Goal: Information Seeking & Learning: Learn about a topic

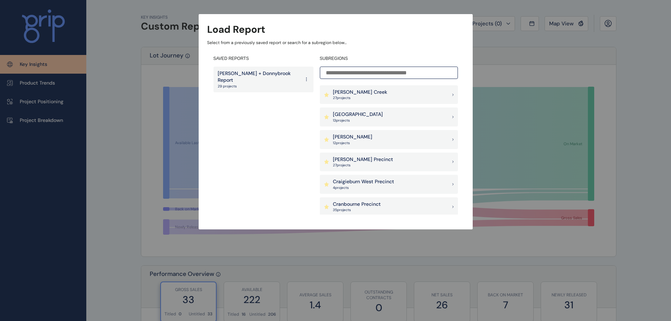
click at [352, 140] on p "[PERSON_NAME]" at bounding box center [352, 137] width 39 height 7
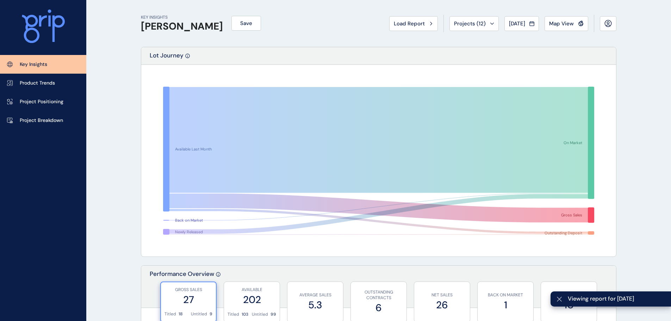
click at [561, 299] on icon at bounding box center [560, 299] width 6 height 6
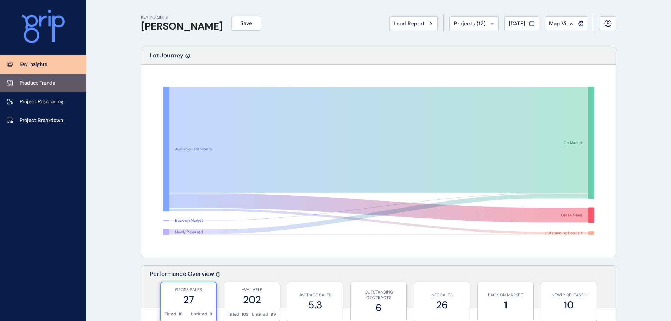
click at [25, 81] on p "Product Trends" at bounding box center [37, 83] width 35 height 7
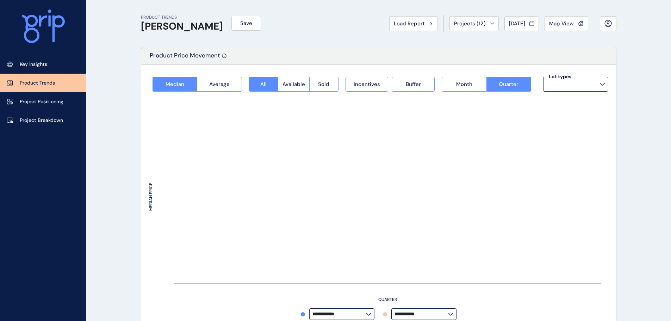
type input "**********"
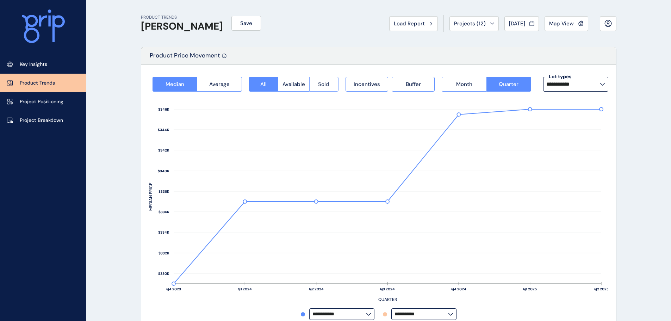
click at [325, 81] on span "Sold" at bounding box center [323, 84] width 11 height 7
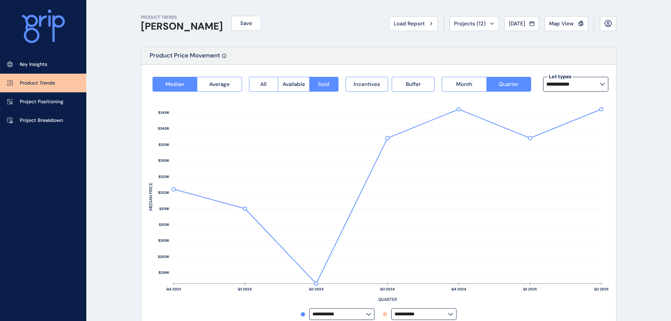
click at [603, 85] on icon at bounding box center [603, 84] width 4 height 2
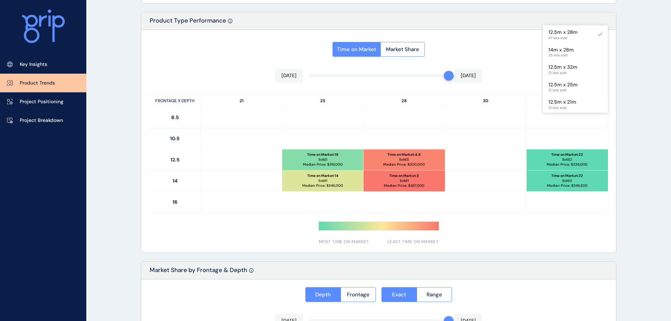
scroll to position [317, 0]
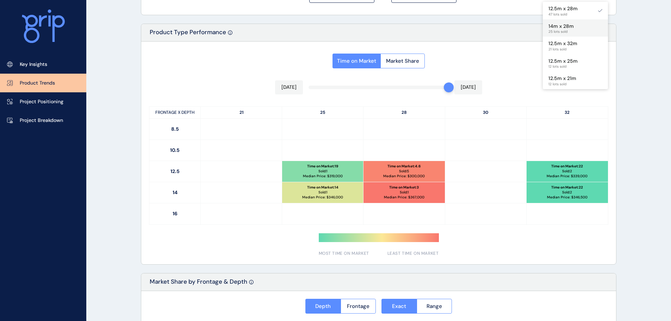
click at [566, 30] on span "25 lots sold" at bounding box center [561, 32] width 25 height 4
click at [570, 47] on span "21 lots sold" at bounding box center [563, 49] width 29 height 4
click at [571, 62] on p "12.5m x 25m" at bounding box center [563, 61] width 29 height 7
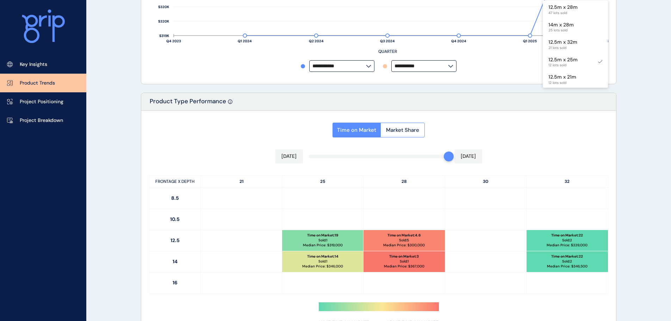
scroll to position [247, 0]
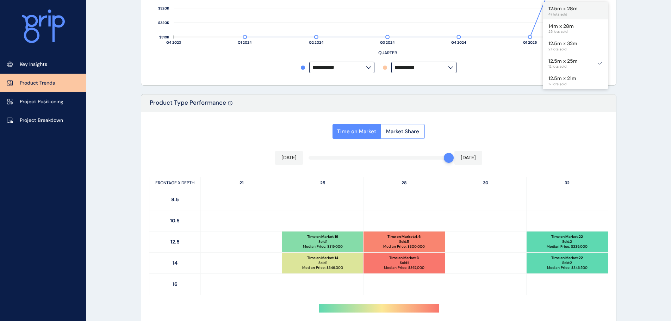
click at [570, 16] on span "47 lots sold" at bounding box center [563, 14] width 29 height 4
click at [570, 32] on span "25 lots sold" at bounding box center [561, 32] width 25 height 4
type input "*********"
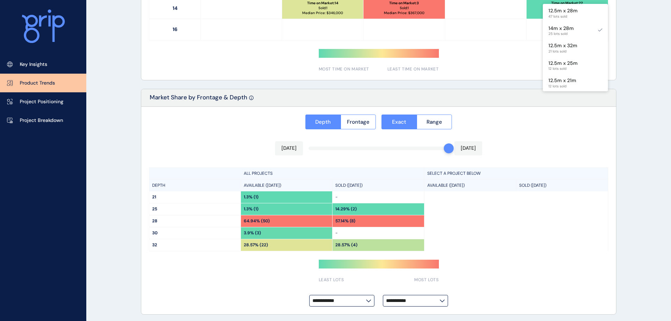
scroll to position [504, 0]
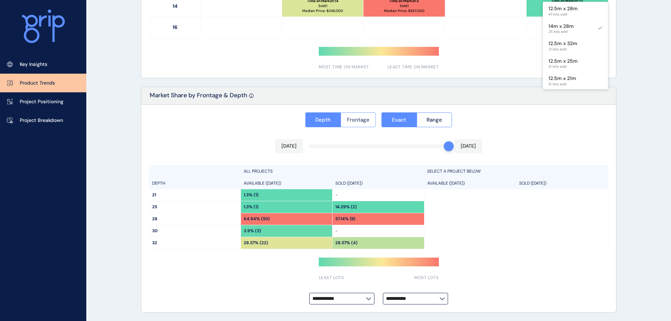
click at [358, 123] on span "Frontage" at bounding box center [358, 119] width 23 height 7
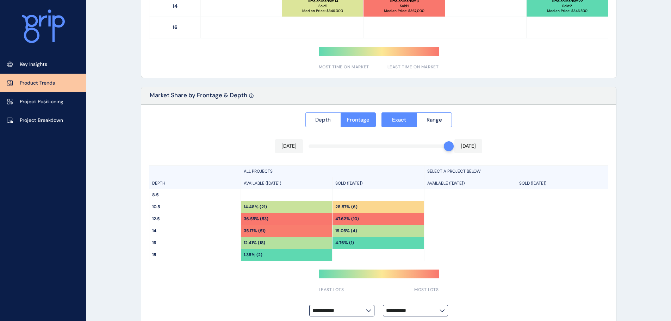
click at [331, 120] on button "Depth" at bounding box center [323, 119] width 35 height 15
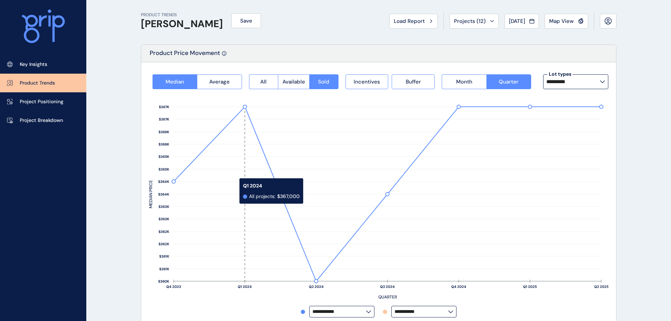
scroll to position [0, 0]
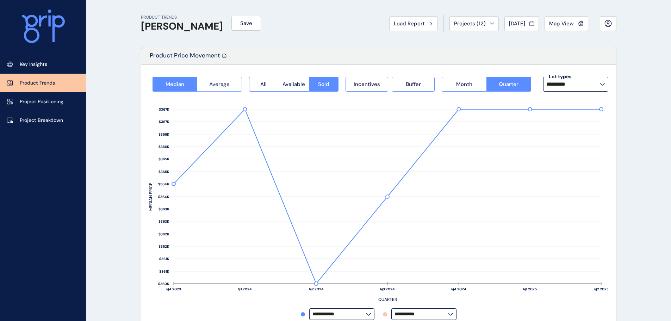
click at [216, 78] on button "Average" at bounding box center [219, 84] width 45 height 15
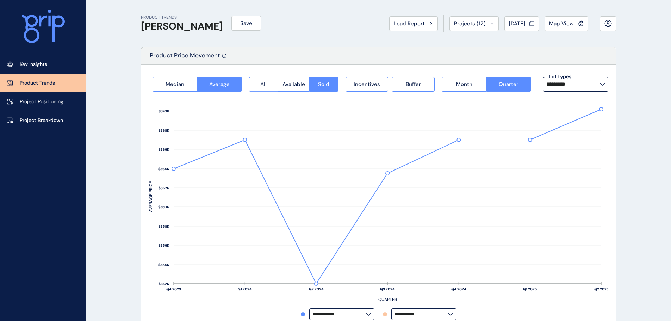
click at [267, 87] on button "All" at bounding box center [263, 84] width 29 height 15
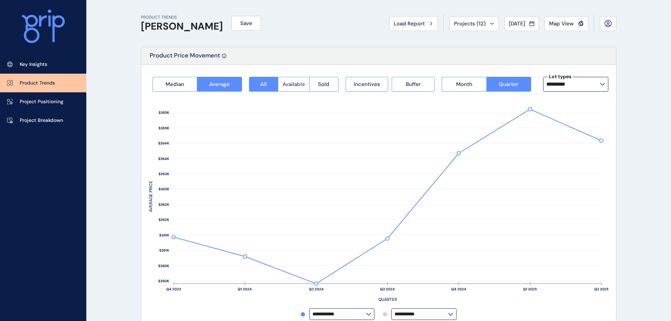
click at [294, 85] on span "Available" at bounding box center [294, 84] width 23 height 7
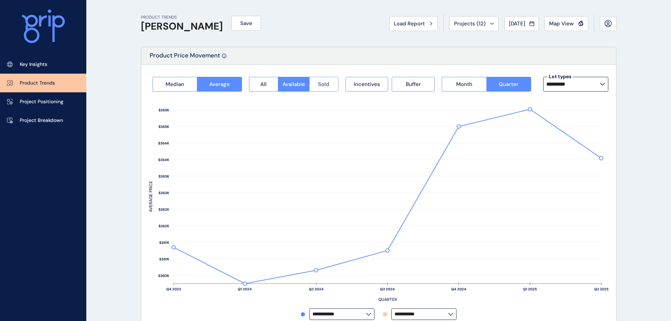
click at [321, 84] on span "Sold" at bounding box center [323, 84] width 11 height 7
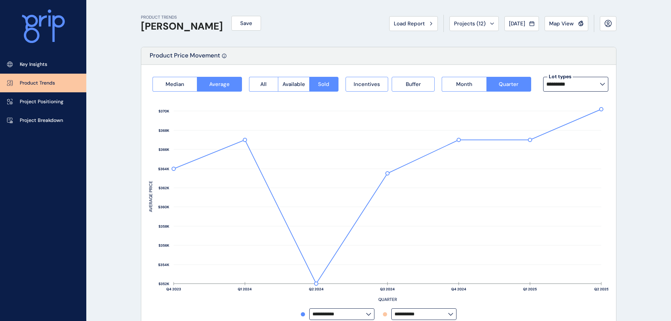
click at [575, 88] on label "*********" at bounding box center [575, 84] width 65 height 15
click at [572, 105] on p "12.5m x 28m" at bounding box center [563, 102] width 29 height 7
type input "**********"
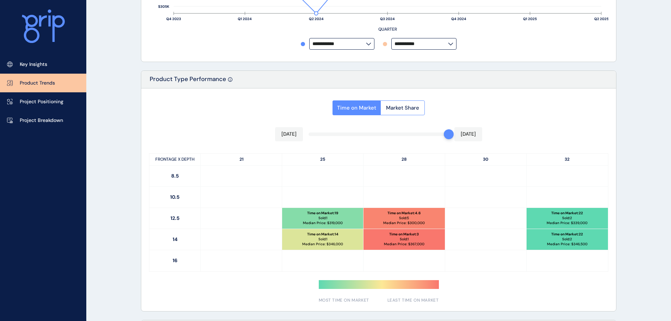
scroll to position [282, 0]
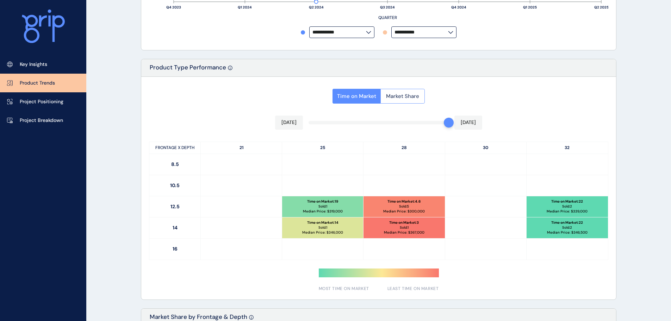
click at [412, 99] on span "Market Share" at bounding box center [402, 96] width 33 height 7
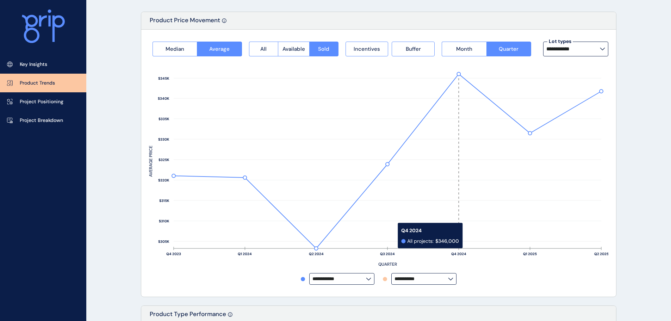
scroll to position [0, 0]
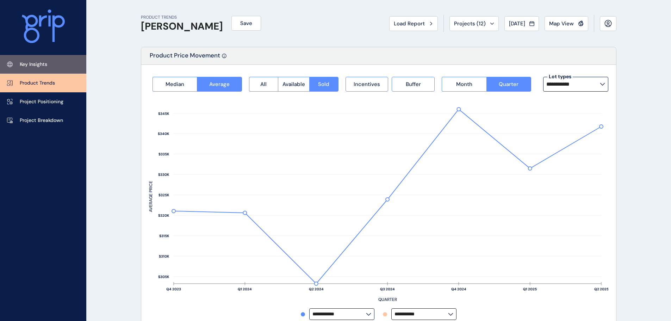
click at [43, 64] on p "Key Insights" at bounding box center [33, 64] width 27 height 7
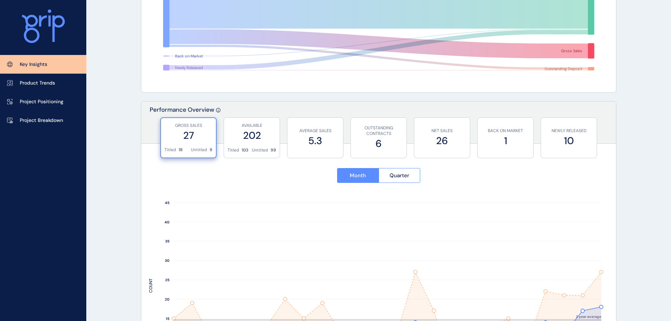
scroll to position [176, 0]
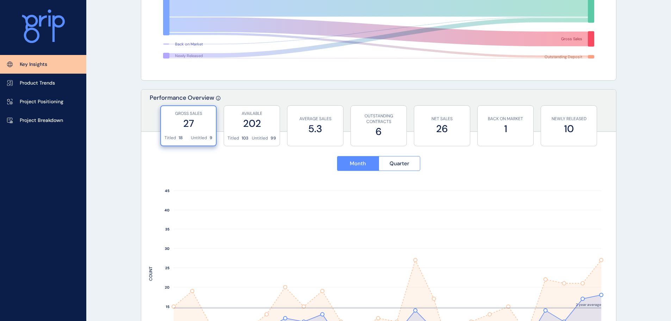
click at [198, 130] on label "27" at bounding box center [189, 124] width 48 height 14
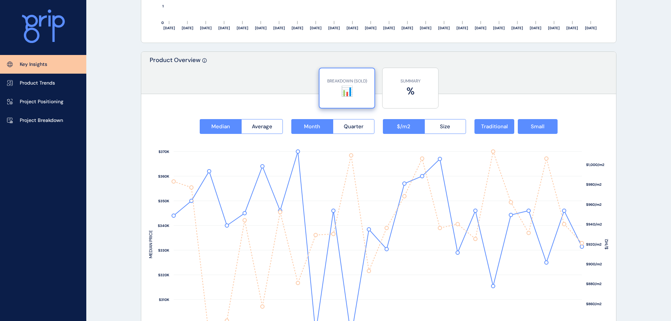
scroll to position [881, 0]
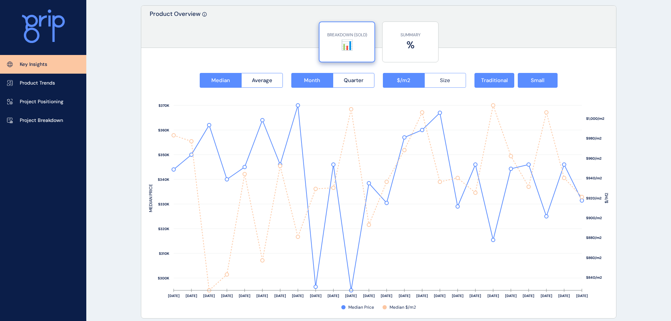
click at [456, 79] on button "Size" at bounding box center [446, 80] width 42 height 15
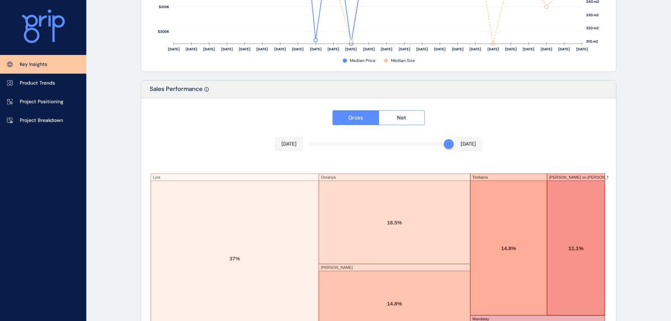
scroll to position [1163, 0]
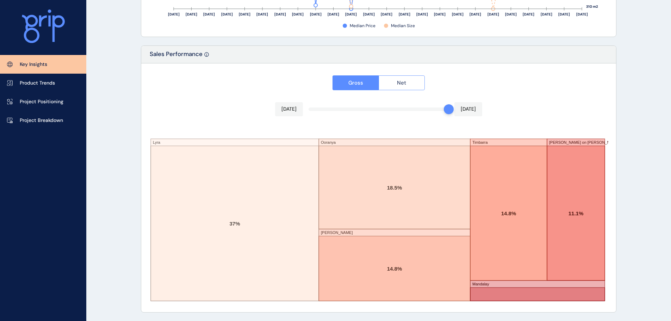
click at [408, 86] on button "Net" at bounding box center [402, 82] width 47 height 15
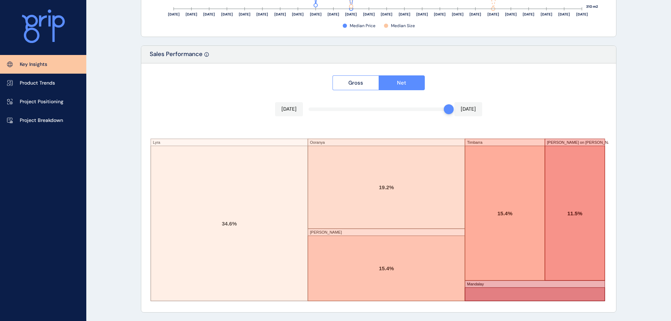
click at [444, 110] on div at bounding box center [449, 109] width 10 height 10
click at [362, 82] on span "Gross" at bounding box center [356, 82] width 15 height 7
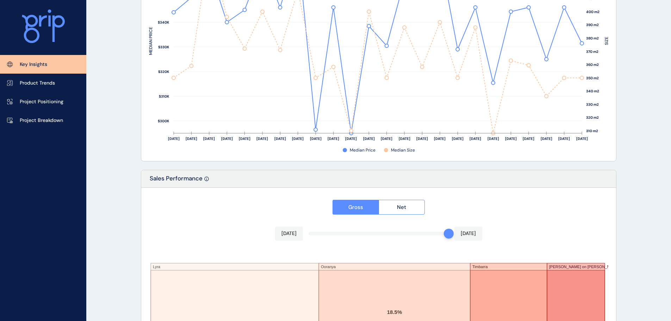
scroll to position [986, 0]
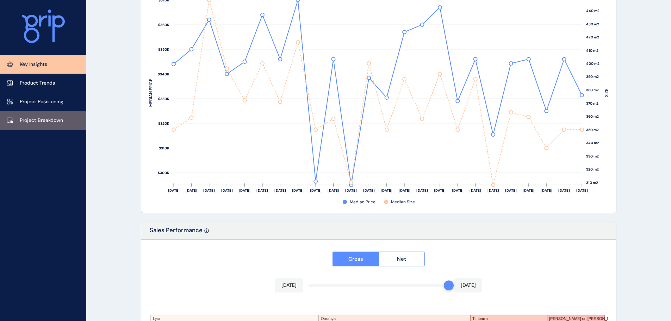
click at [57, 119] on p "Project Breakdown" at bounding box center [41, 120] width 43 height 7
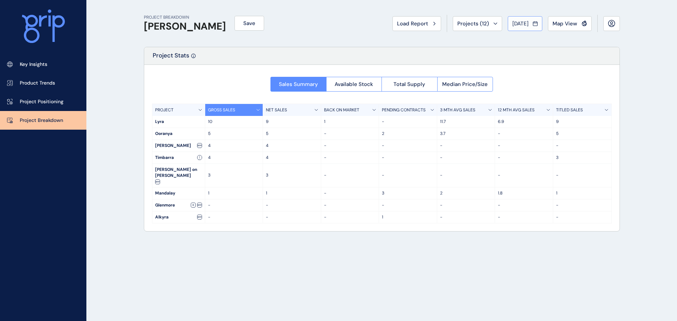
click at [536, 24] on icon at bounding box center [534, 23] width 5 height 7
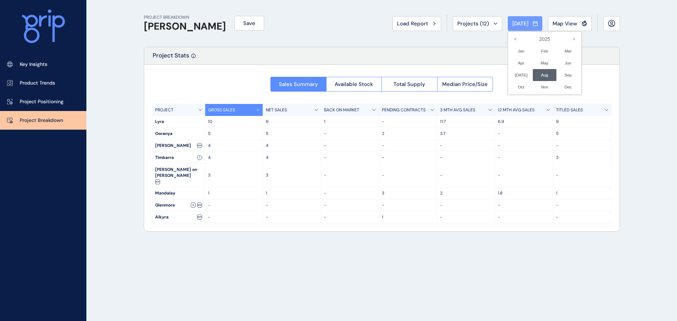
click at [536, 24] on div at bounding box center [338, 160] width 677 height 321
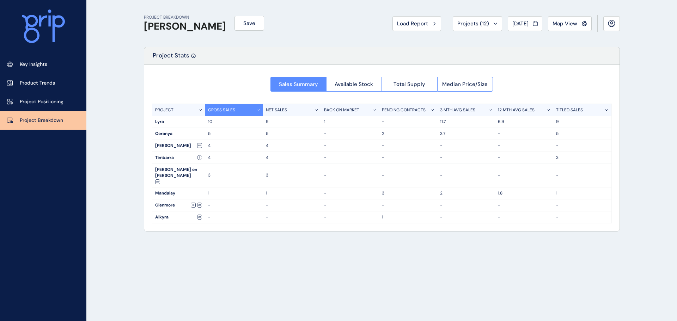
click at [209, 122] on p "10" at bounding box center [234, 122] width 52 height 6
click at [558, 123] on p "9" at bounding box center [582, 122] width 53 height 6
click at [604, 111] on icon at bounding box center [606, 110] width 4 height 2
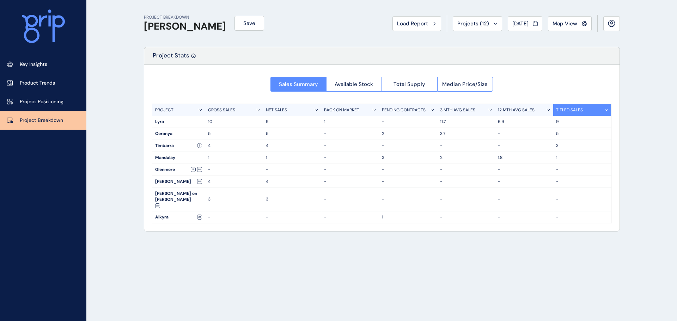
click at [259, 111] on div "GROSS SALES" at bounding box center [234, 110] width 58 height 12
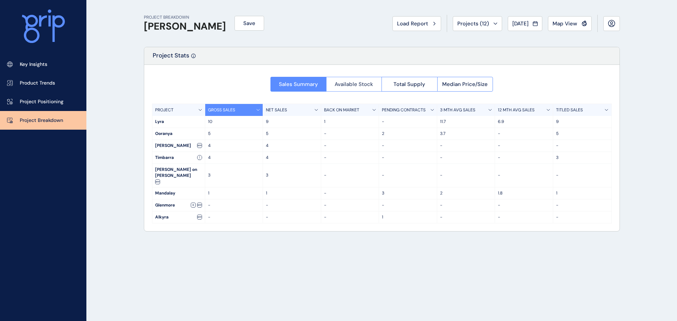
click at [363, 84] on span "Available Stock" at bounding box center [353, 84] width 38 height 7
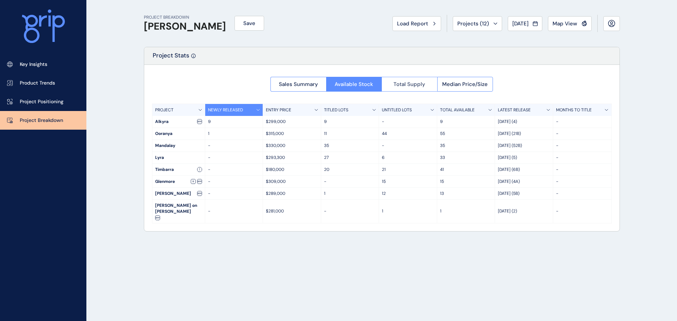
click at [410, 83] on span "Total Supply" at bounding box center [409, 84] width 32 height 7
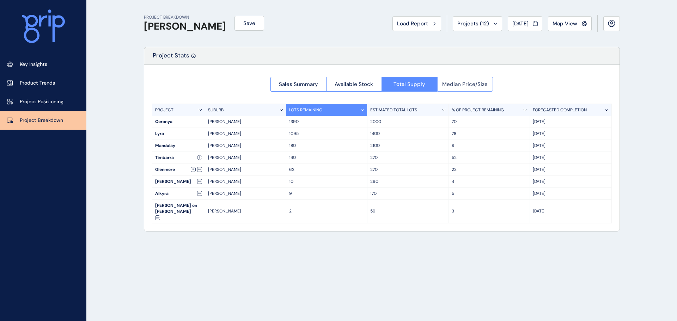
click at [458, 85] on span "Median Price/Size" at bounding box center [464, 84] width 45 height 7
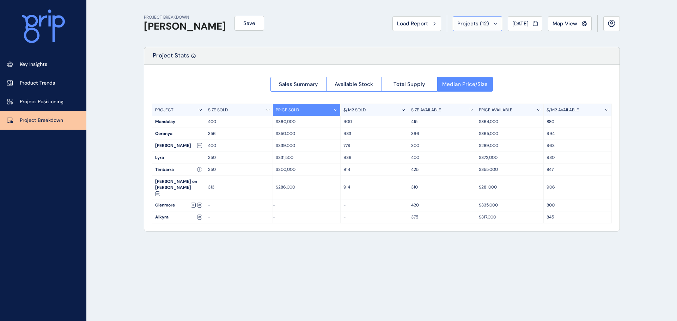
click at [487, 25] on div "Projects ( 12 )" at bounding box center [477, 23] width 40 height 7
click at [33, 101] on p "Project Positioning" at bounding box center [42, 101] width 44 height 7
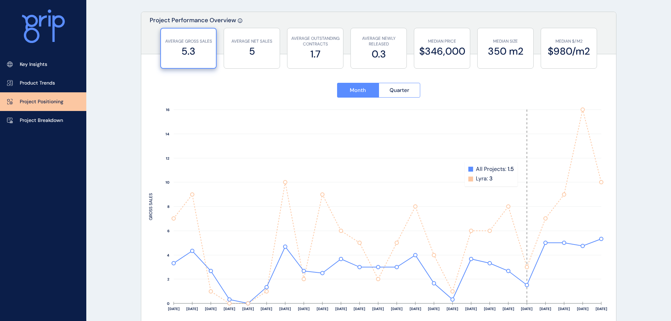
scroll to position [70, 0]
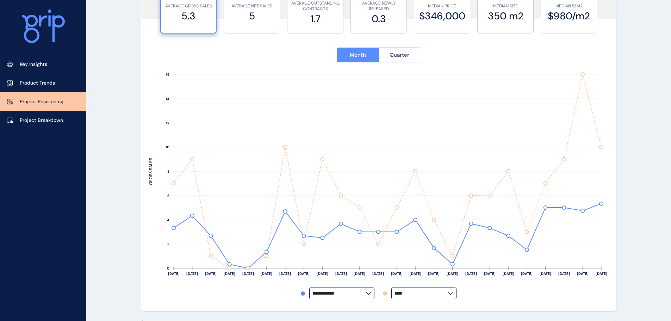
click at [406, 59] on button "Quarter" at bounding box center [400, 55] width 42 height 15
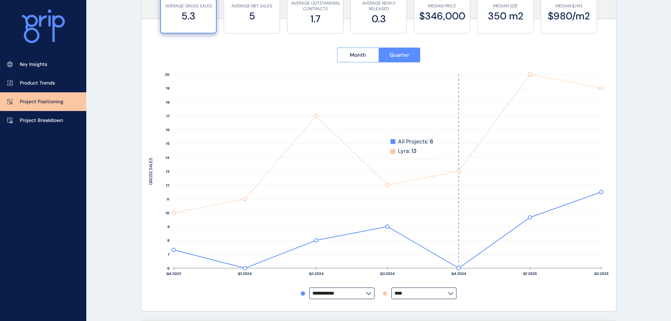
scroll to position [35, 0]
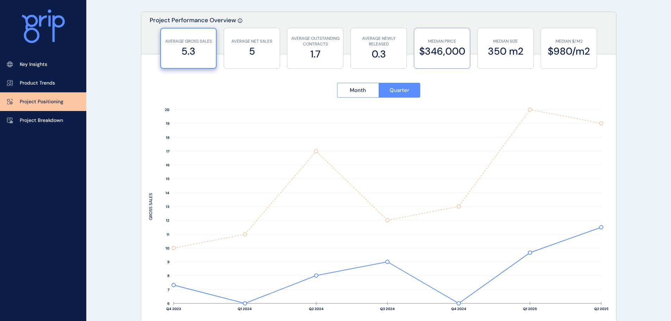
click at [427, 54] on label "$346,000" at bounding box center [442, 51] width 49 height 14
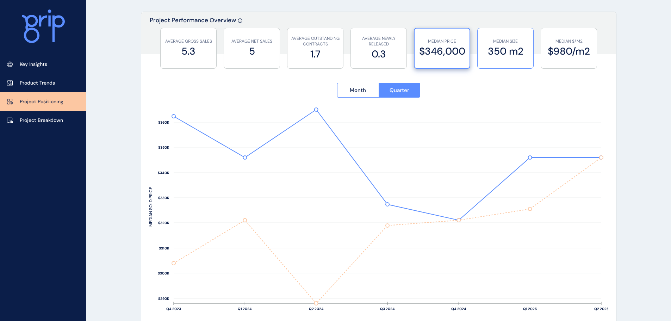
click at [504, 52] on label "350 m2" at bounding box center [505, 51] width 49 height 14
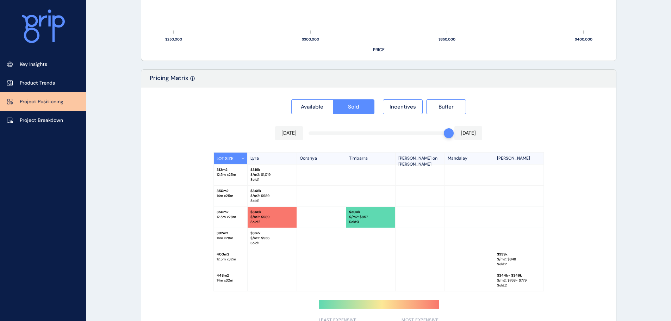
scroll to position [618, 0]
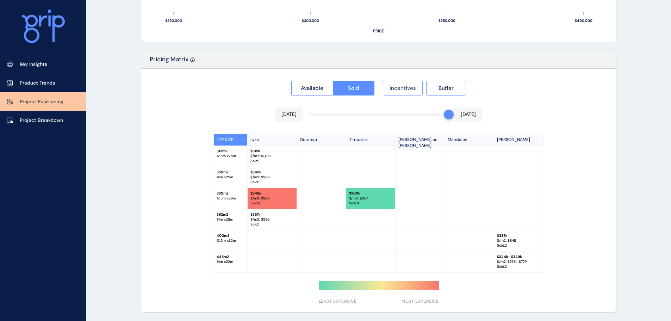
click at [389, 90] on button "Incentives" at bounding box center [403, 88] width 40 height 15
click at [319, 90] on span "Available" at bounding box center [312, 88] width 23 height 7
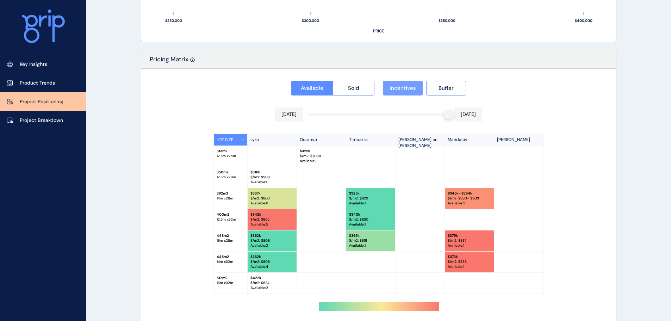
click at [393, 89] on span "Incentives" at bounding box center [403, 88] width 26 height 7
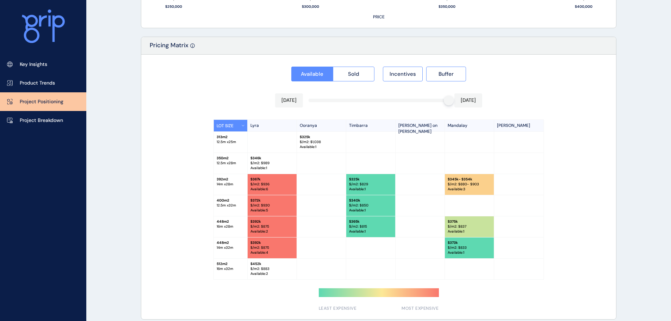
scroll to position [639, 0]
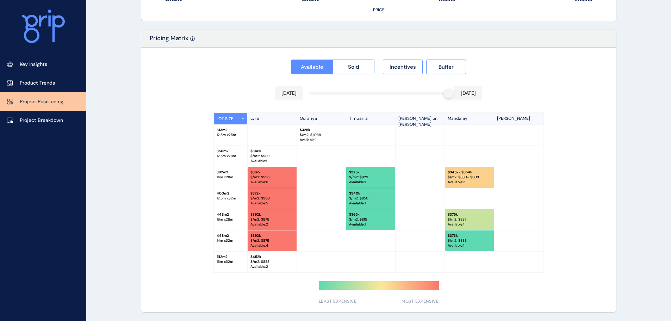
drag, startPoint x: 472, startPoint y: 125, endPoint x: 403, endPoint y: 136, distance: 69.1
click at [402, 136] on div "313 m2 12.5 m x 25 m $ 325k $/m2: $ 1,038 Available : 1" at bounding box center [379, 135] width 330 height 21
click at [404, 66] on span "Incentives" at bounding box center [403, 66] width 26 height 7
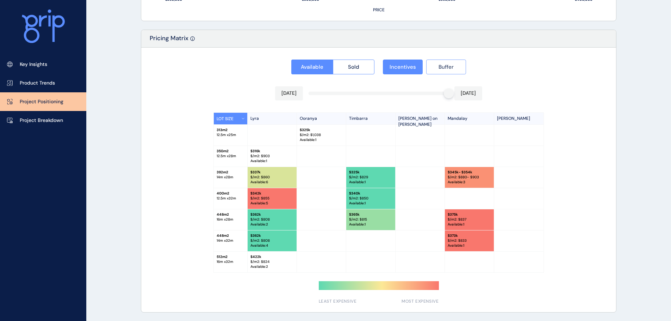
click at [454, 64] on span "Buffer" at bounding box center [446, 66] width 15 height 7
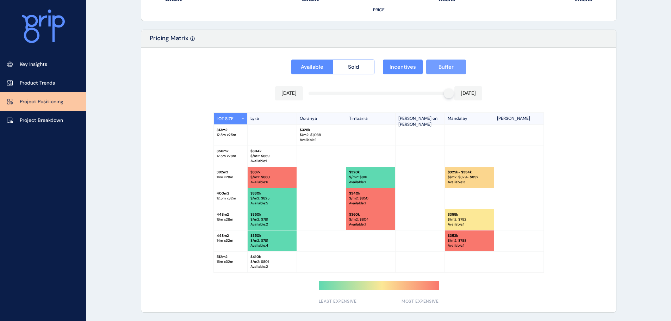
click at [445, 67] on span "Buffer" at bounding box center [446, 66] width 15 height 7
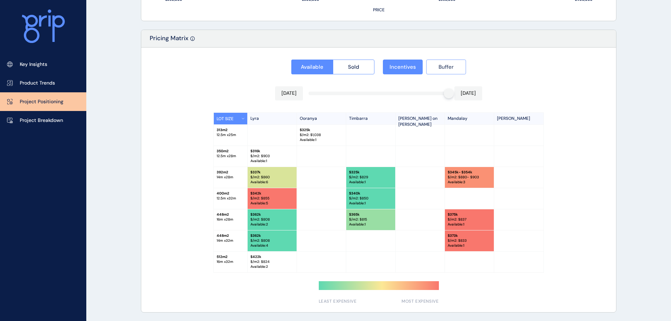
click at [445, 67] on span "Buffer" at bounding box center [446, 66] width 15 height 7
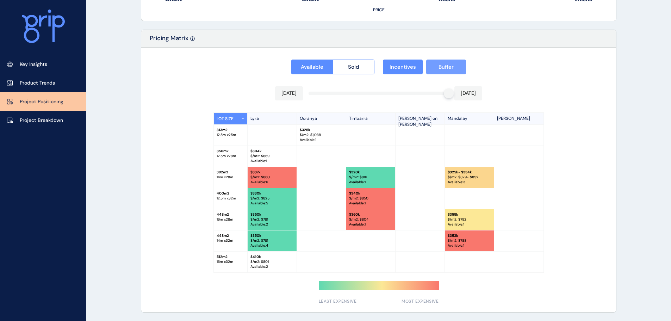
click at [445, 67] on span "Buffer" at bounding box center [446, 66] width 15 height 7
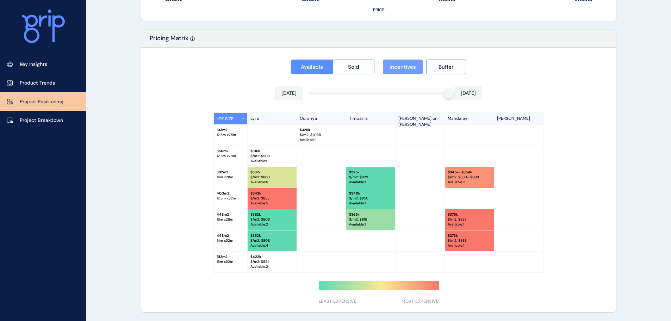
click at [407, 68] on span "Incentives" at bounding box center [403, 66] width 26 height 7
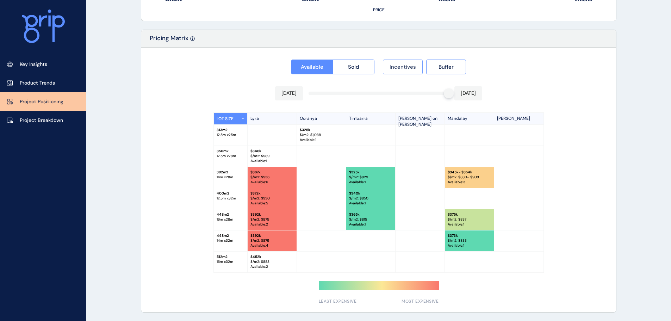
click at [407, 68] on span "Incentives" at bounding box center [403, 66] width 26 height 7
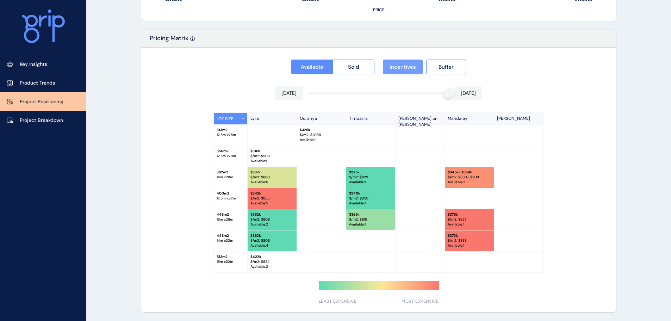
click at [405, 69] on span "Incentives" at bounding box center [403, 66] width 26 height 7
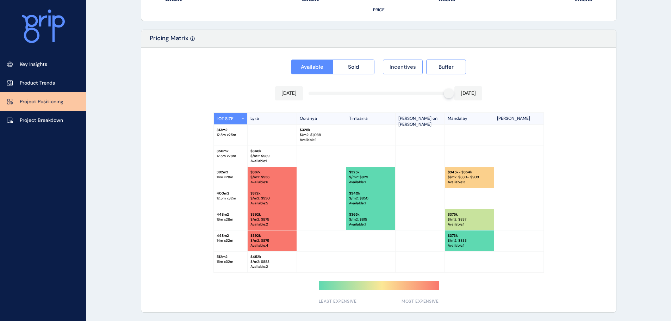
click at [408, 70] on button "Incentives" at bounding box center [403, 67] width 40 height 15
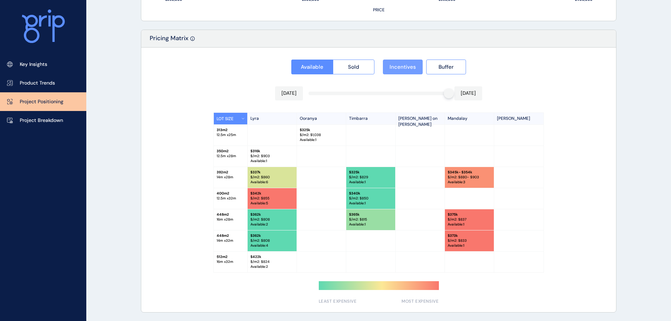
click at [401, 67] on span "Incentives" at bounding box center [403, 66] width 26 height 7
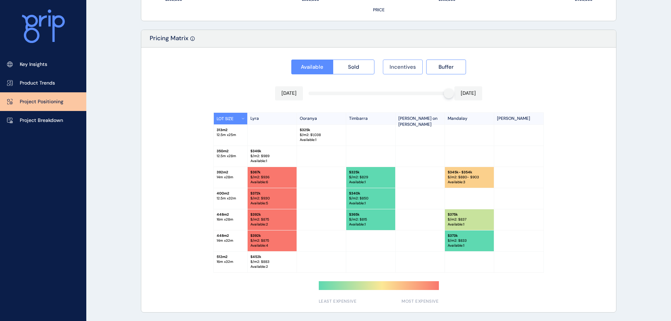
click at [401, 67] on span "Incentives" at bounding box center [403, 66] width 26 height 7
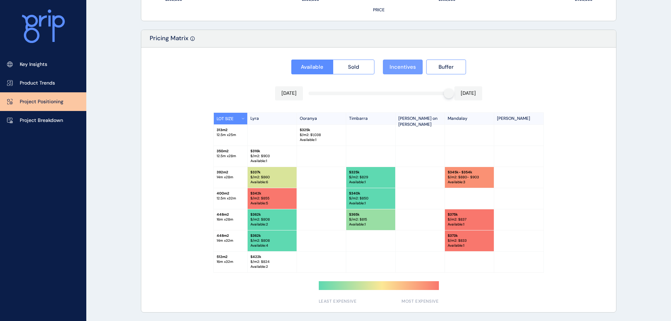
click at [401, 67] on span "Incentives" at bounding box center [403, 66] width 26 height 7
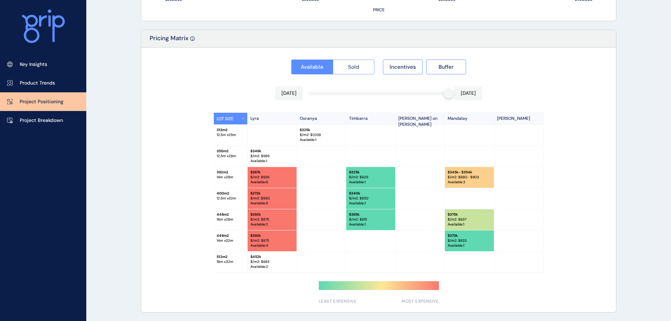
click at [362, 66] on button "Sold" at bounding box center [354, 67] width 42 height 15
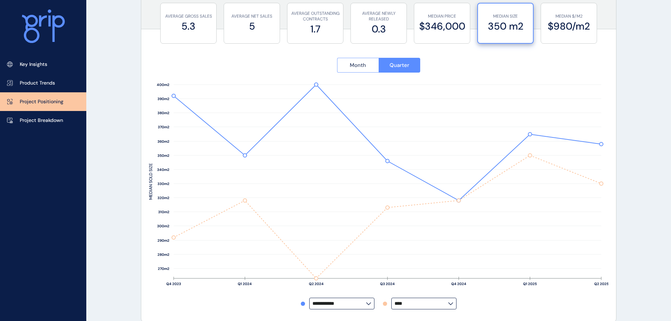
scroll to position [0, 0]
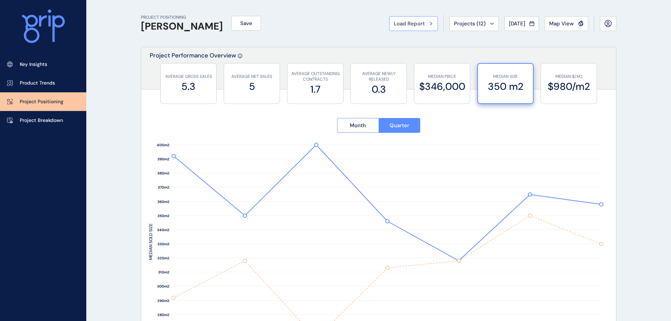
click at [431, 23] on icon at bounding box center [432, 23] width 2 height 3
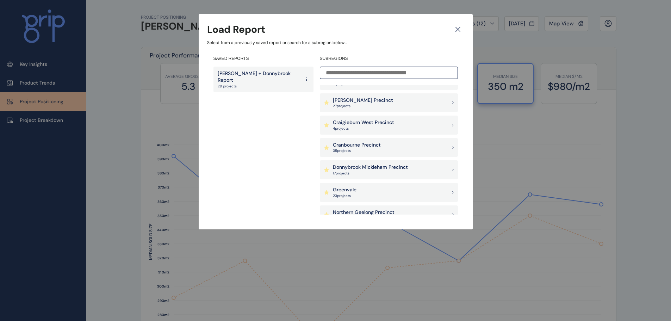
scroll to position [70, 0]
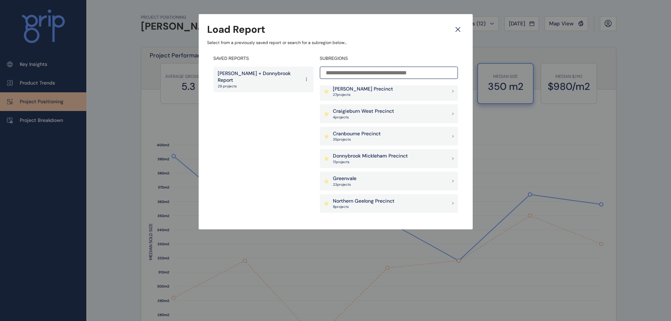
click at [366, 157] on p "Donnybrook Mickleham Precinct" at bounding box center [370, 156] width 75 height 7
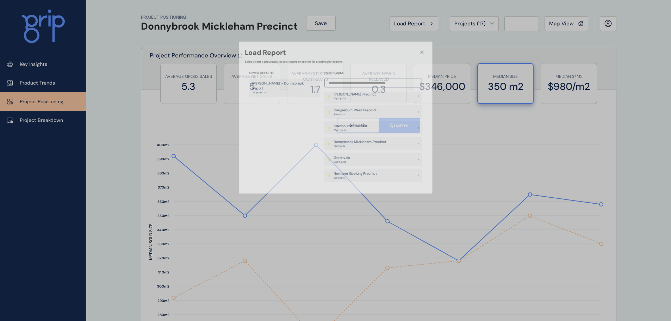
type input "*********"
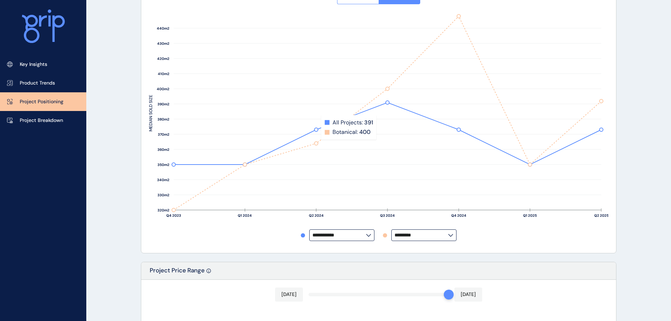
scroll to position [141, 0]
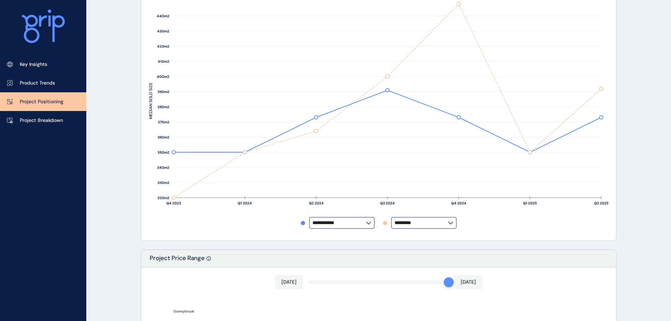
click at [451, 224] on label "*********" at bounding box center [424, 223] width 65 height 12
click at [415, 135] on p "Cloverton" at bounding box center [409, 136] width 23 height 7
type input "*********"
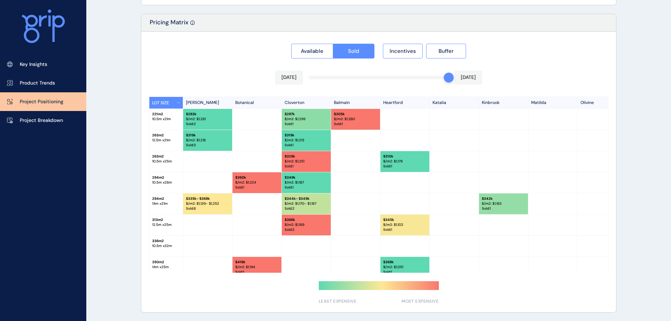
scroll to position [35, 0]
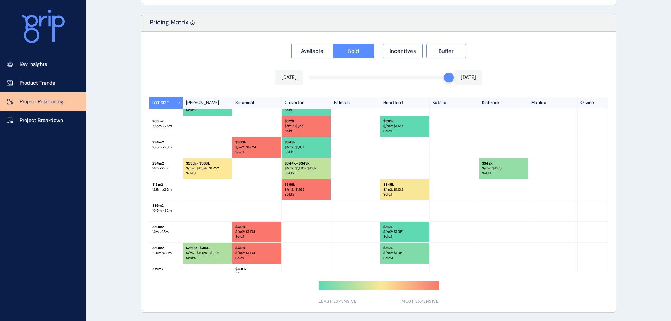
click at [164, 250] on p "350 m2" at bounding box center [166, 248] width 28 height 5
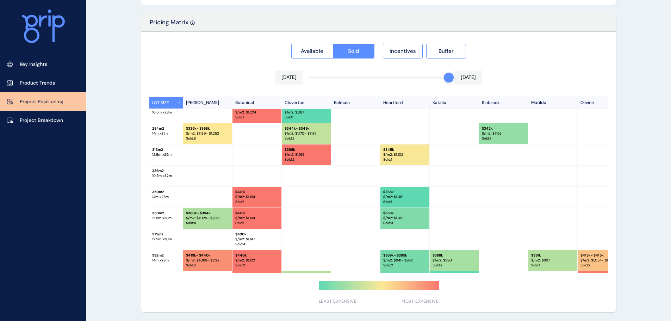
scroll to position [70, 0]
click at [310, 53] on span "Available" at bounding box center [312, 51] width 23 height 7
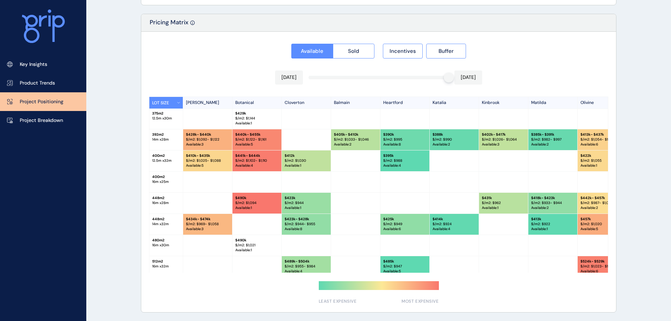
scroll to position [218, 0]
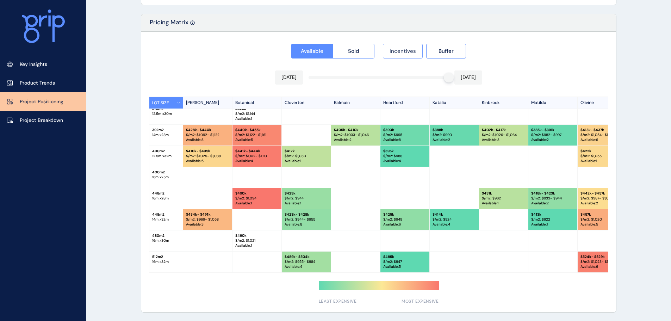
click at [407, 48] on span "Incentives" at bounding box center [403, 51] width 26 height 7
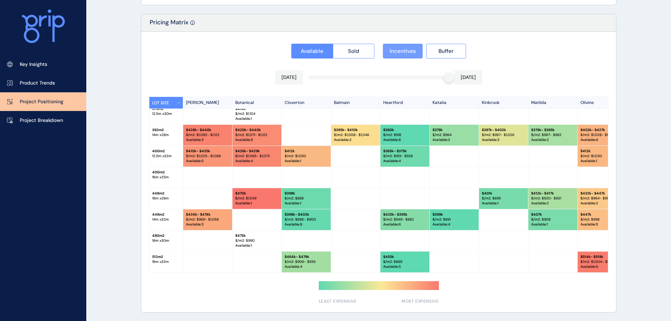
click at [399, 50] on span "Incentives" at bounding box center [403, 51] width 26 height 7
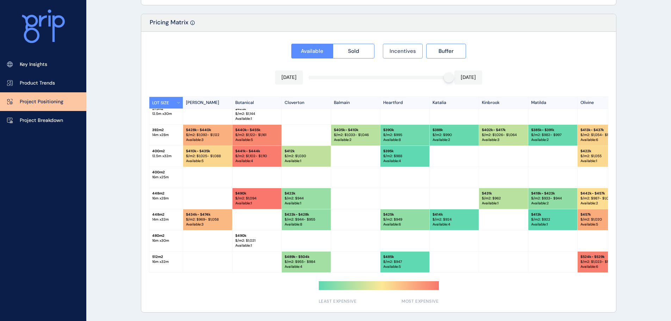
click at [398, 51] on span "Incentives" at bounding box center [403, 51] width 26 height 7
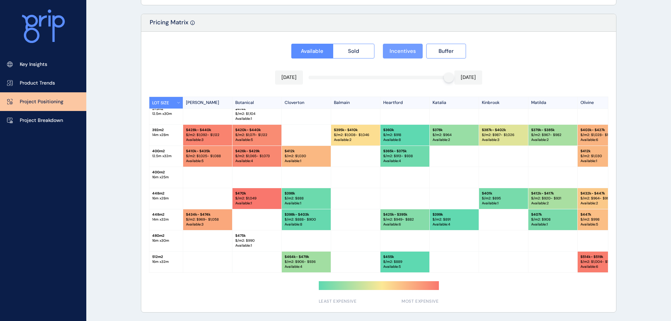
click at [397, 52] on span "Incentives" at bounding box center [403, 51] width 26 height 7
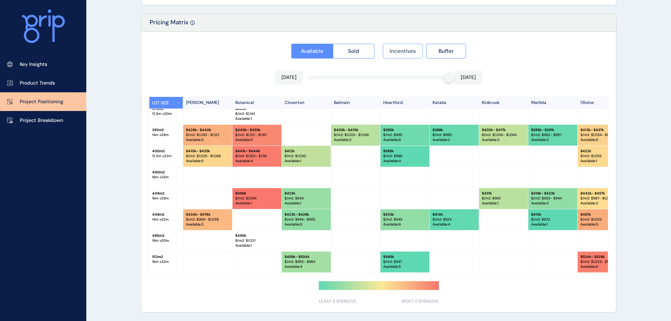
click at [397, 52] on span "Incentives" at bounding box center [403, 51] width 26 height 7
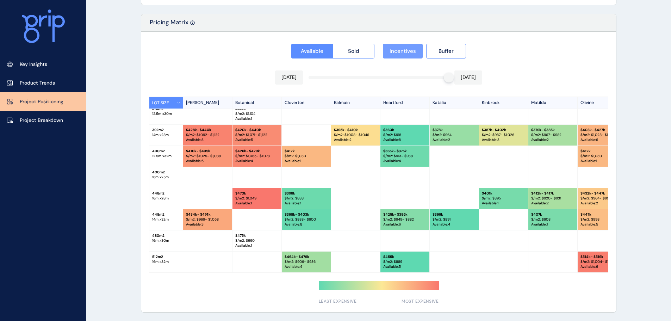
click at [397, 52] on span "Incentives" at bounding box center [403, 51] width 26 height 7
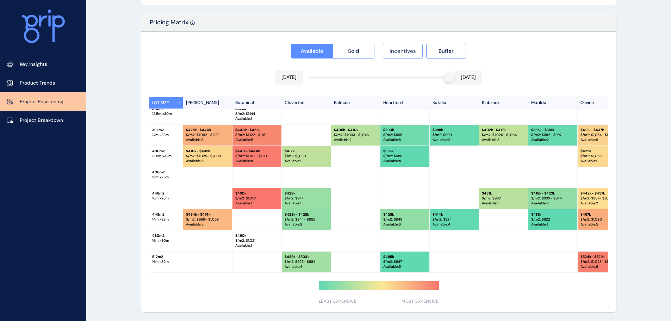
click at [397, 52] on span "Incentives" at bounding box center [403, 51] width 26 height 7
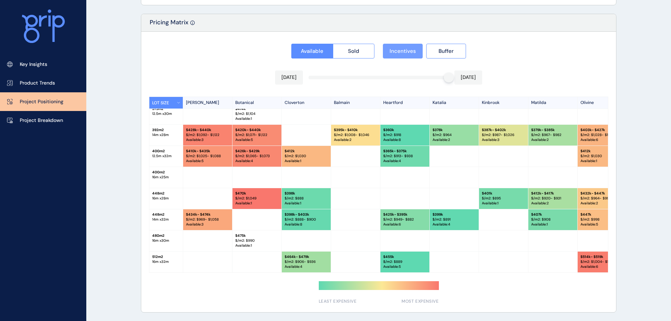
click at [414, 49] on span "Incentives" at bounding box center [403, 51] width 26 height 7
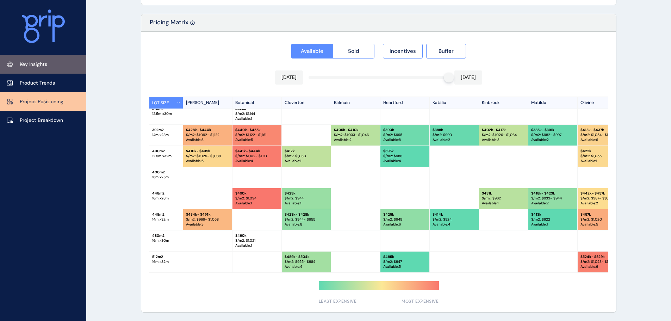
click at [32, 65] on p "Key Insights" at bounding box center [33, 64] width 27 height 7
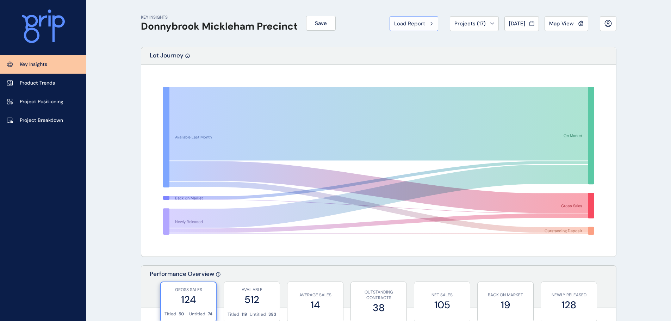
click at [431, 24] on icon at bounding box center [432, 23] width 2 height 4
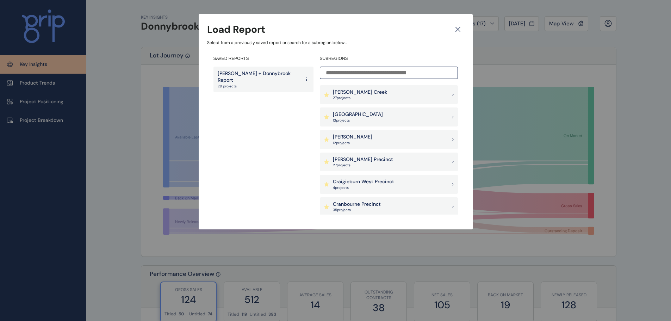
click at [344, 139] on p "[PERSON_NAME]" at bounding box center [352, 137] width 39 height 7
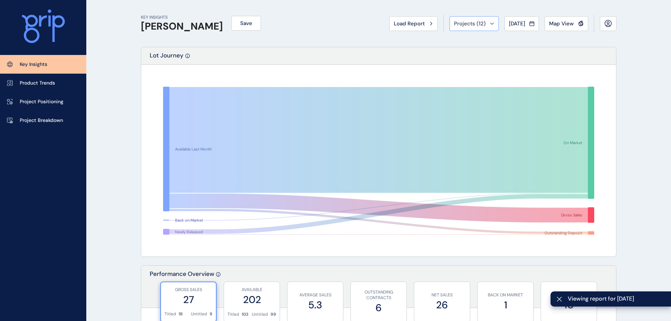
click at [484, 25] on div "Projects ( 12 )" at bounding box center [474, 23] width 40 height 7
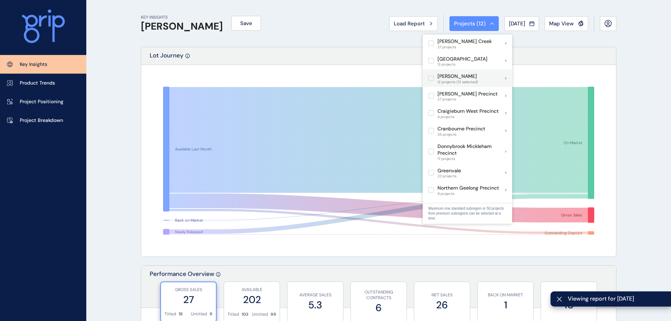
click at [503, 77] on div "[PERSON_NAME] 12 projects (12 selected)" at bounding box center [468, 78] width 90 height 18
click at [505, 77] on icon at bounding box center [505, 78] width 1 height 3
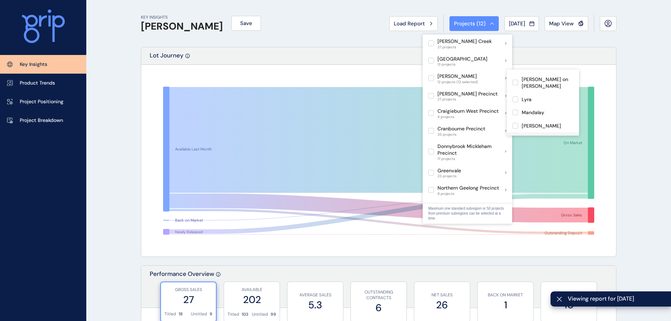
scroll to position [70, 0]
click at [532, 109] on p "Mandalay" at bounding box center [533, 112] width 23 height 7
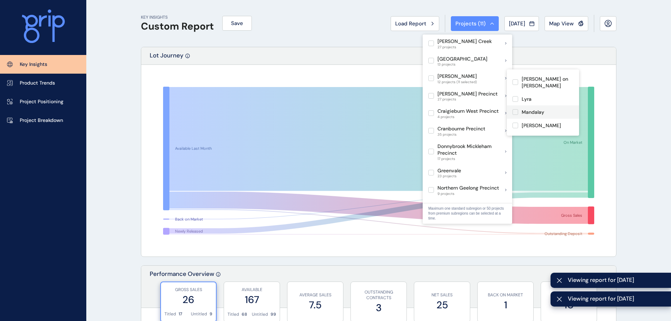
click at [532, 109] on p "Mandalay" at bounding box center [533, 112] width 23 height 7
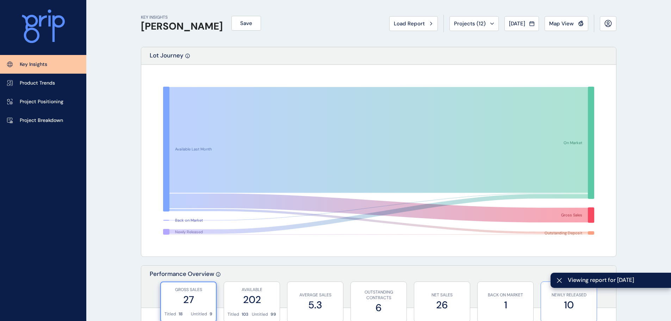
drag, startPoint x: 560, startPoint y: 281, endPoint x: 561, endPoint y: 291, distance: 10.6
click at [560, 282] on icon at bounding box center [560, 281] width 6 height 6
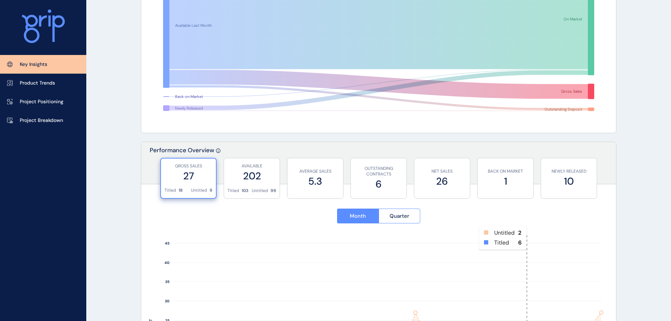
scroll to position [141, 0]
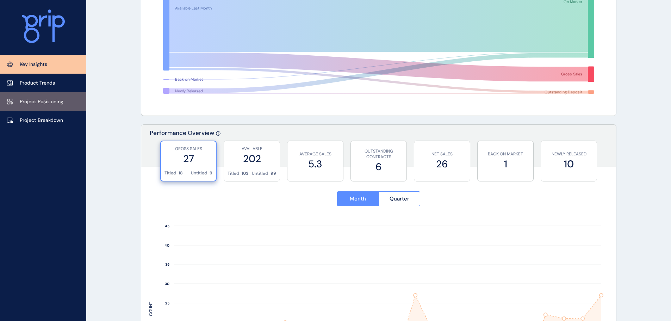
click at [44, 103] on p "Project Positioning" at bounding box center [42, 101] width 44 height 7
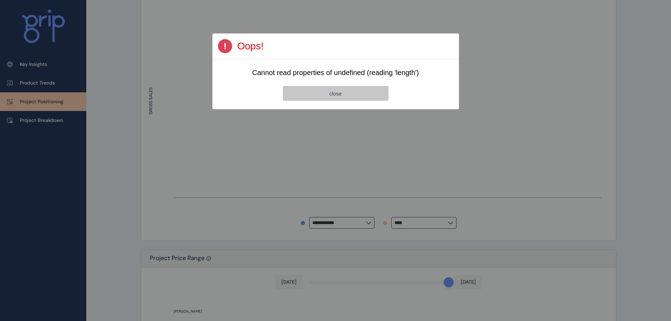
click at [346, 97] on button "close" at bounding box center [336, 93] width 106 height 15
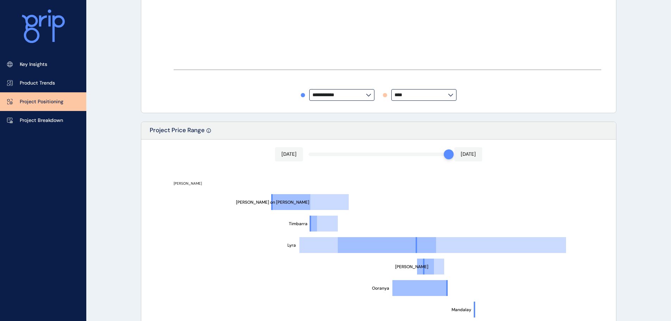
scroll to position [317, 0]
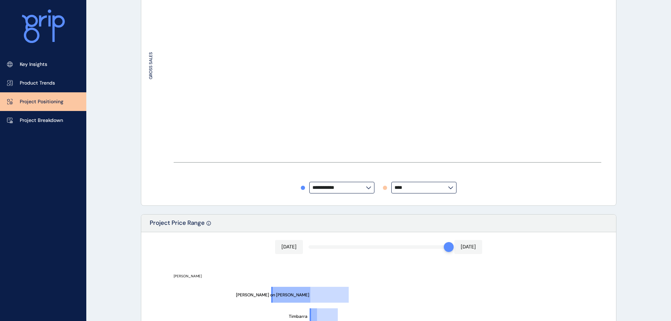
click at [450, 188] on div at bounding box center [378, 63] width 475 height 283
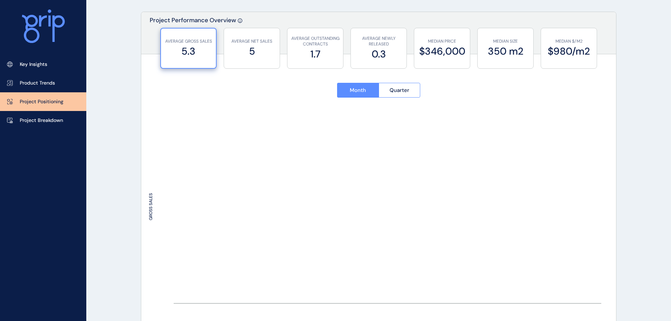
scroll to position [0, 0]
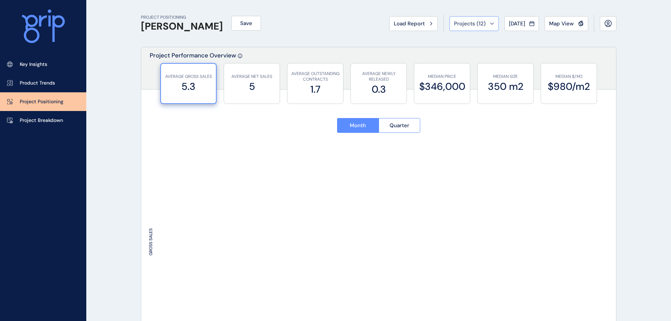
click at [477, 26] on span "Projects ( 12 )" at bounding box center [470, 23] width 32 height 7
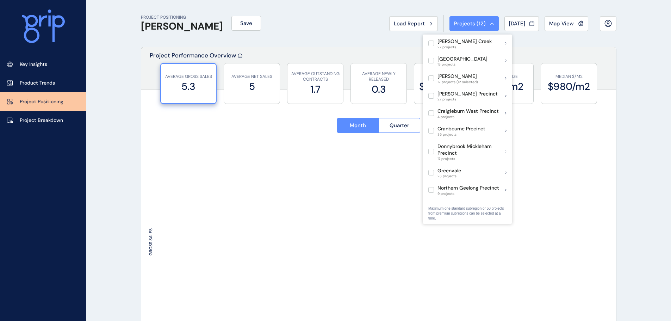
click at [477, 26] on span "Projects ( 12 )" at bounding box center [470, 23] width 32 height 7
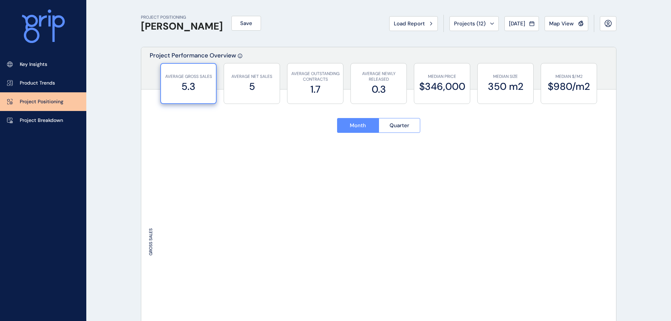
click at [477, 26] on span "Projects ( 12 )" at bounding box center [470, 23] width 32 height 7
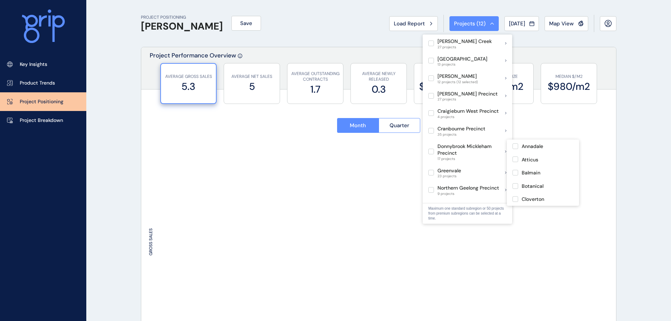
click at [453, 150] on p "Donnybrook Mickleham Precinct" at bounding box center [472, 150] width 68 height 14
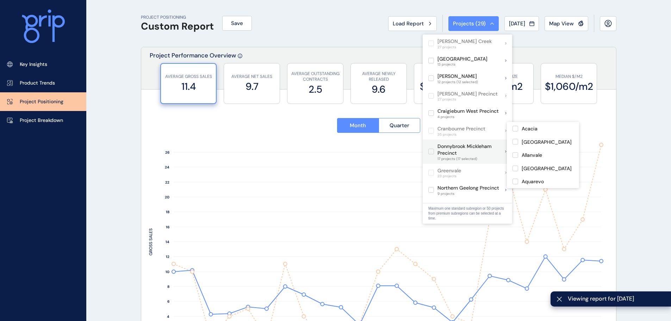
click at [445, 150] on p "Donnybrook Mickleham Precinct" at bounding box center [472, 150] width 68 height 14
type input "****"
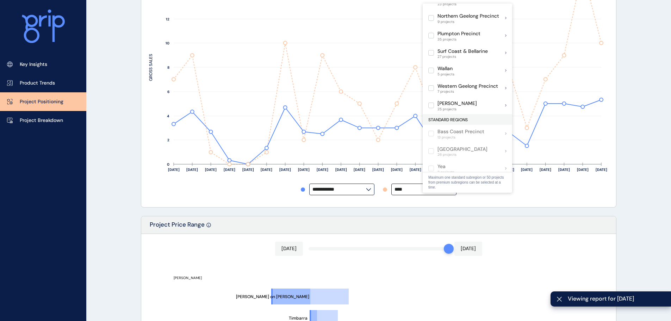
scroll to position [176, 0]
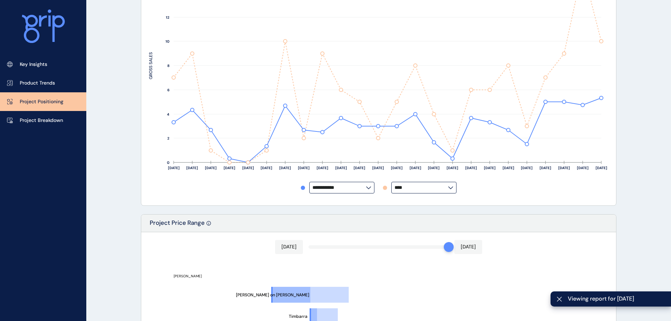
click at [400, 189] on input "****" at bounding box center [422, 187] width 54 height 5
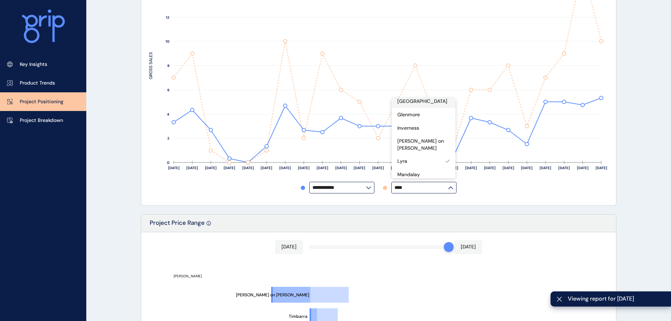
scroll to position [70, 0]
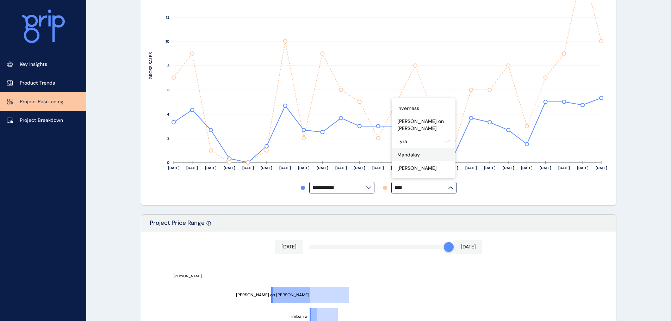
click at [411, 152] on p "Mandalay" at bounding box center [409, 155] width 23 height 7
type input "********"
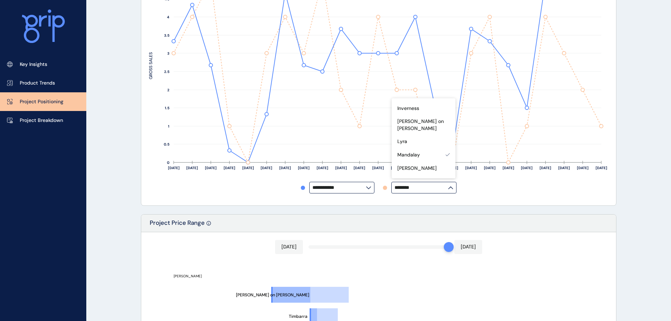
click at [515, 191] on div "**********" at bounding box center [379, 188] width 460 height 12
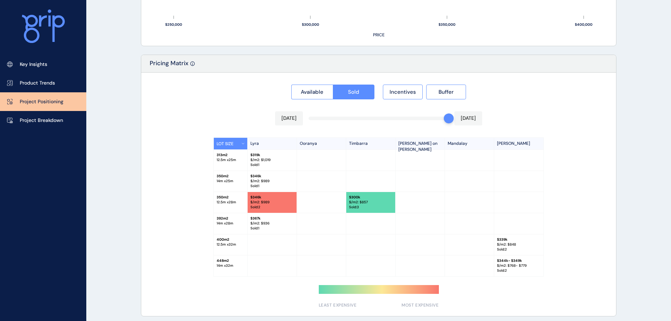
scroll to position [618, 0]
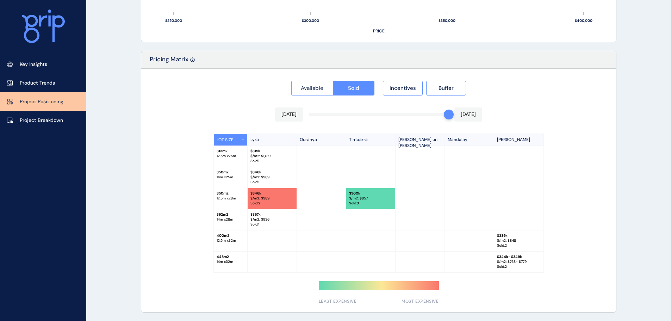
click at [302, 86] on span "Available" at bounding box center [312, 88] width 23 height 7
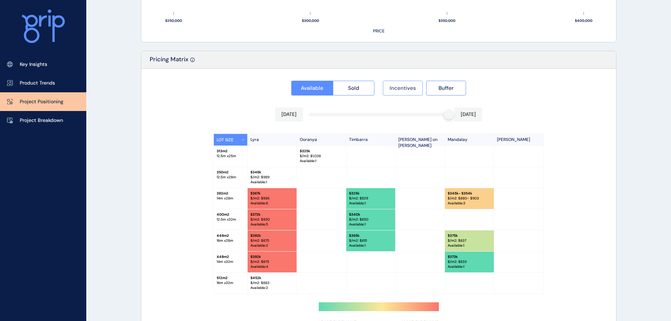
click at [403, 92] on button "Incentives" at bounding box center [403, 88] width 40 height 15
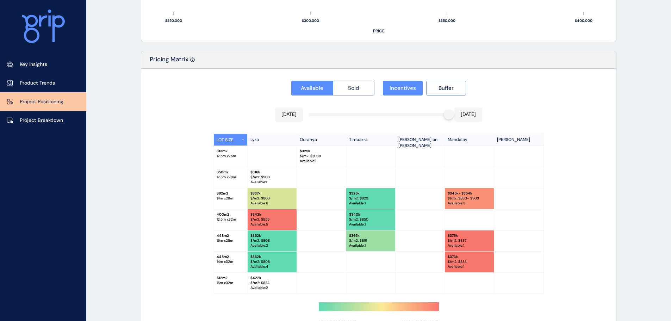
click at [359, 91] on span "Sold" at bounding box center [353, 88] width 11 height 7
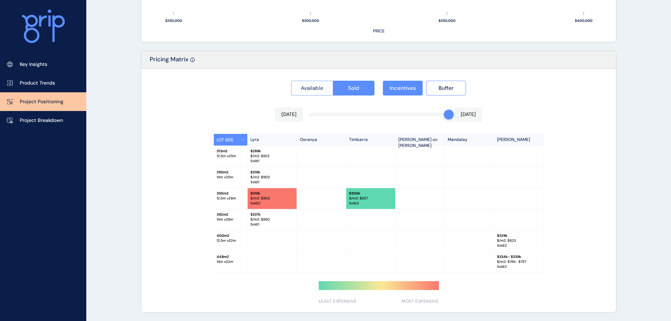
click at [313, 90] on span "Available" at bounding box center [312, 88] width 23 height 7
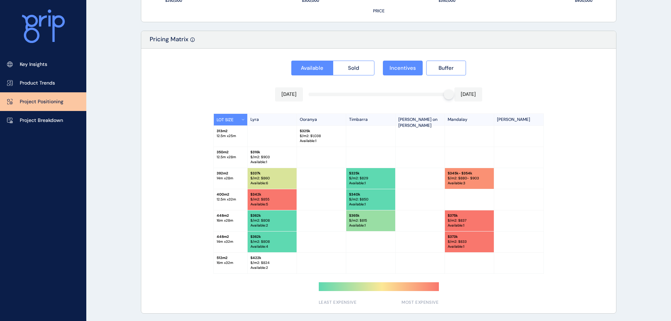
scroll to position [639, 0]
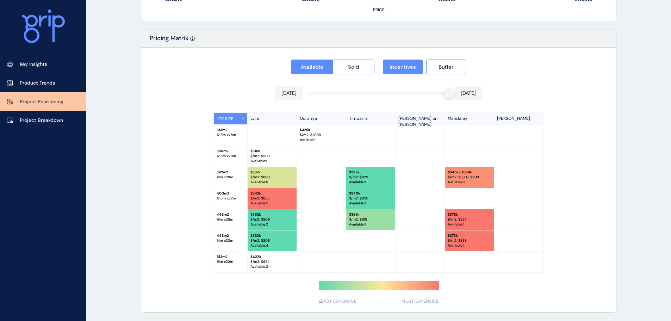
click at [355, 63] on button "Sold" at bounding box center [354, 67] width 42 height 15
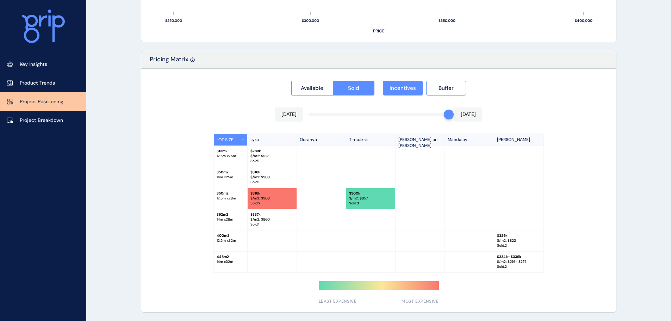
scroll to position [618, 0]
click at [405, 84] on button "Incentives" at bounding box center [403, 88] width 40 height 15
click at [240, 141] on button "LOT SIZE" at bounding box center [231, 140] width 34 height 12
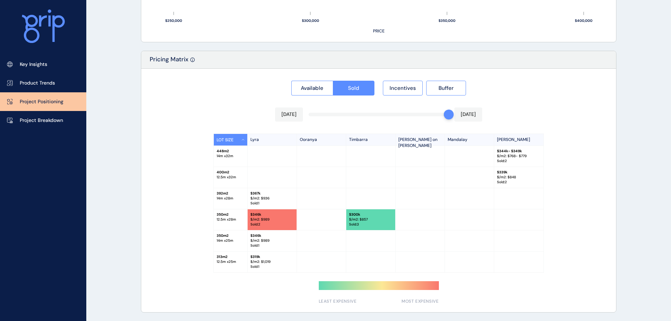
click at [242, 141] on button "LOT SIZE" at bounding box center [231, 140] width 34 height 12
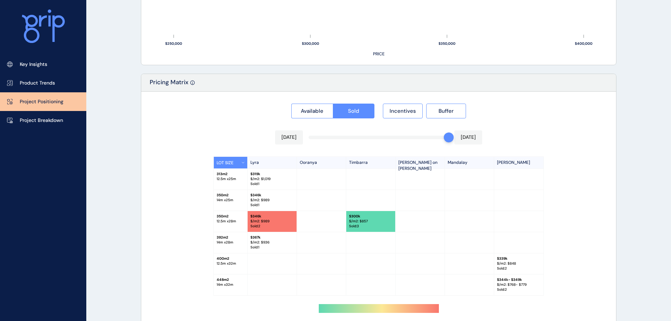
scroll to position [583, 0]
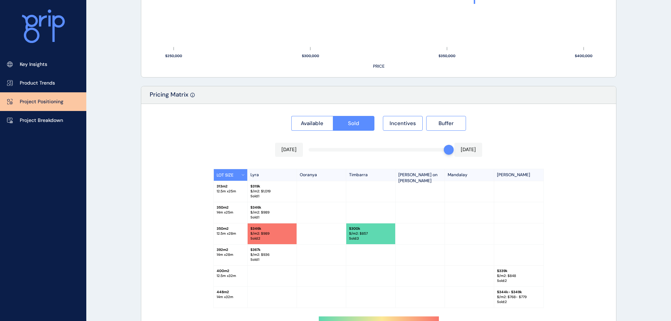
click at [237, 175] on button "LOT SIZE" at bounding box center [231, 175] width 34 height 12
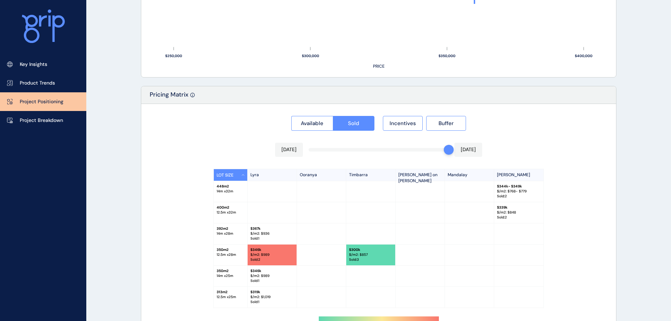
click at [237, 175] on button "LOT SIZE" at bounding box center [231, 175] width 34 height 12
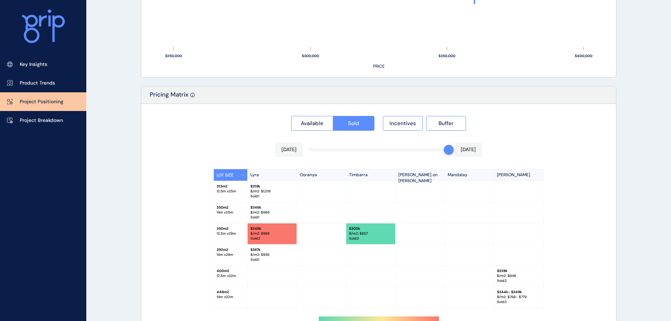
scroll to position [618, 0]
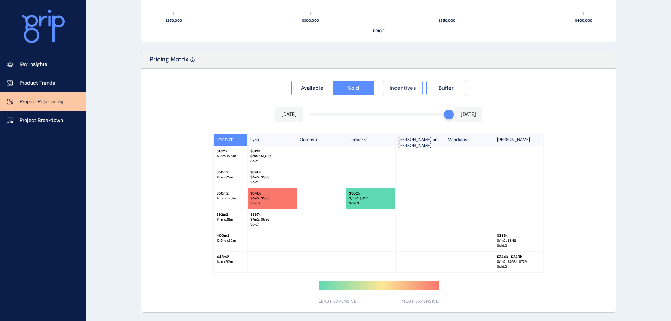
click at [409, 88] on span "Incentives" at bounding box center [403, 88] width 26 height 7
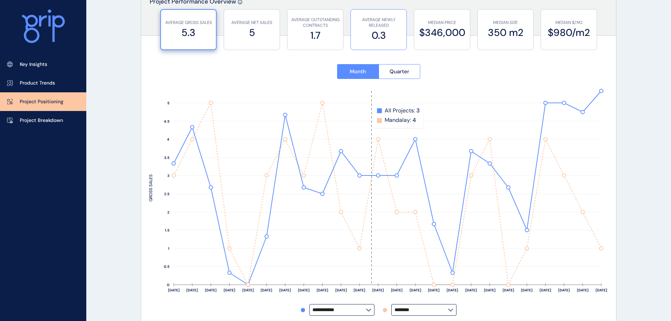
scroll to position [0, 0]
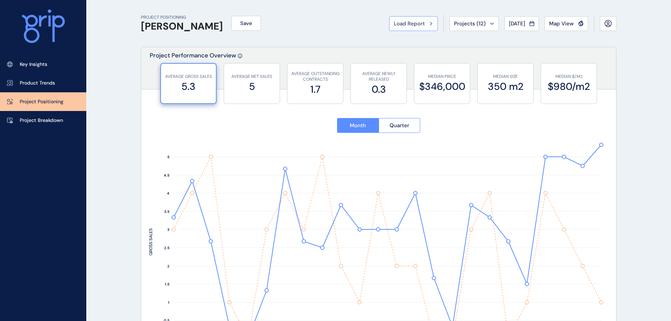
click at [423, 24] on div "Load Report" at bounding box center [413, 23] width 39 height 7
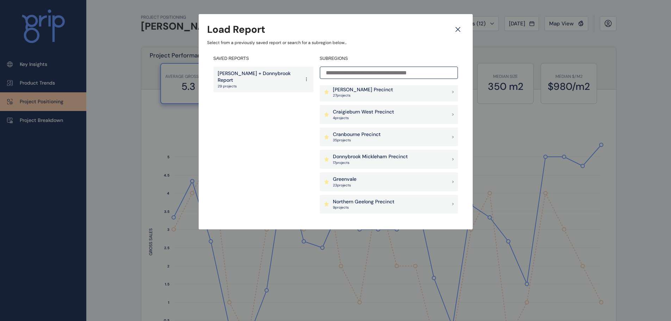
scroll to position [70, 0]
click at [353, 150] on div "Donnybrook Mickleham Precinct 17 project s" at bounding box center [389, 158] width 138 height 19
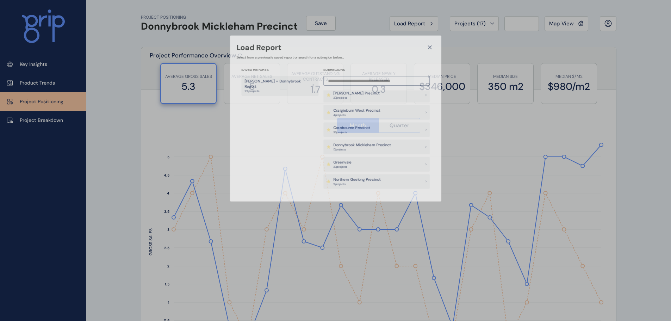
type input "*********"
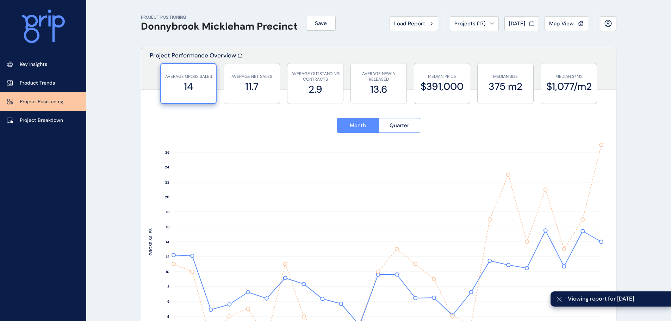
click at [561, 300] on icon at bounding box center [560, 299] width 6 height 6
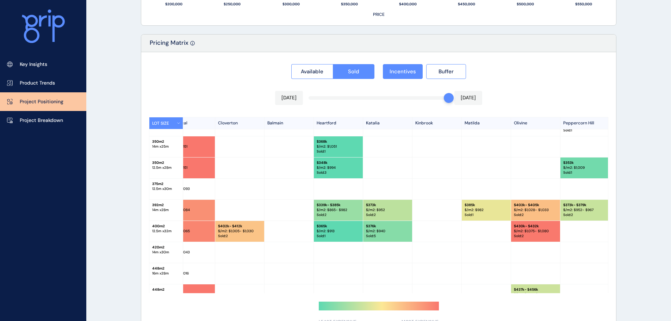
scroll to position [141, 70]
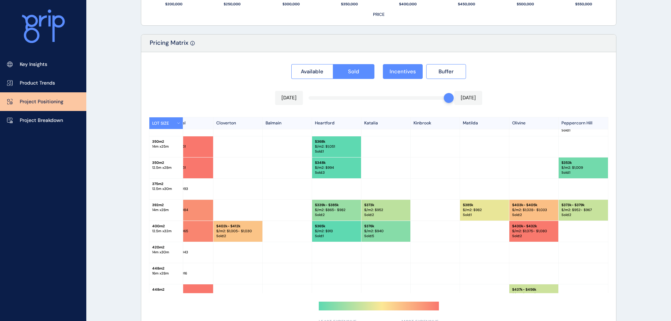
drag, startPoint x: 498, startPoint y: 293, endPoint x: 451, endPoint y: 298, distance: 46.5
click at [451, 298] on div "Available Sold Incentives Buffer [DATE] [DATE] LOT SIZE [PERSON_NAME] Botanical…" at bounding box center [378, 192] width 475 height 281
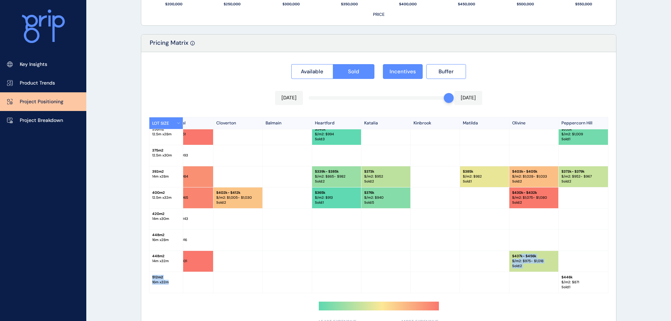
drag, startPoint x: 518, startPoint y: 291, endPoint x: 463, endPoint y: 293, distance: 55.4
click at [463, 293] on div "LOT SIZE [PERSON_NAME] Botanical Cloverton Balmain Heartford Katalia Kinbrook M…" at bounding box center [379, 205] width 460 height 176
click at [488, 273] on div at bounding box center [484, 282] width 49 height 21
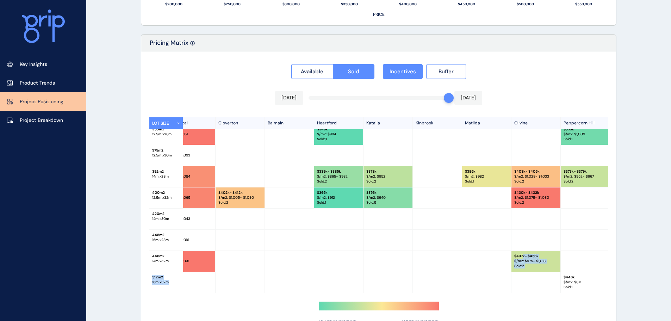
scroll to position [177, 70]
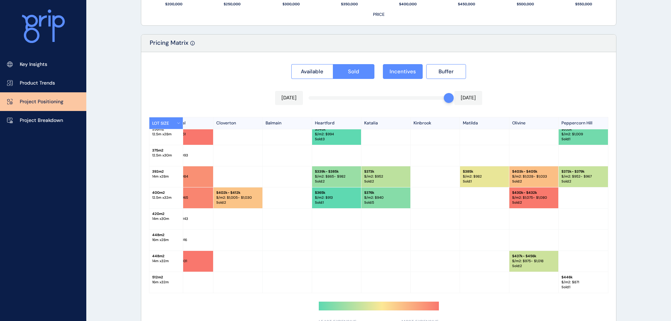
click at [461, 261] on div at bounding box center [484, 261] width 49 height 21
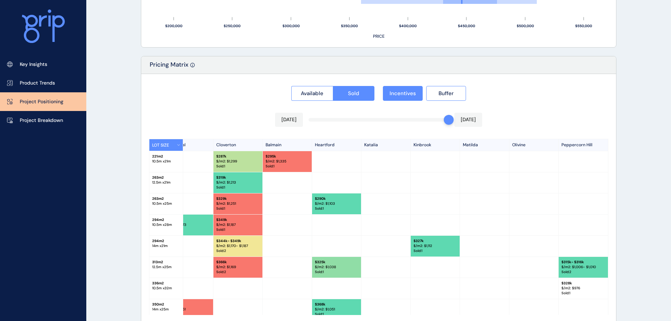
scroll to position [655, 0]
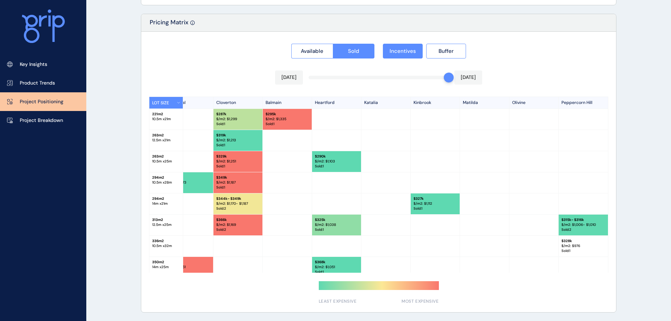
click at [238, 124] on p "Sold : 1" at bounding box center [237, 124] width 43 height 5
